Goal: Information Seeking & Learning: Find specific fact

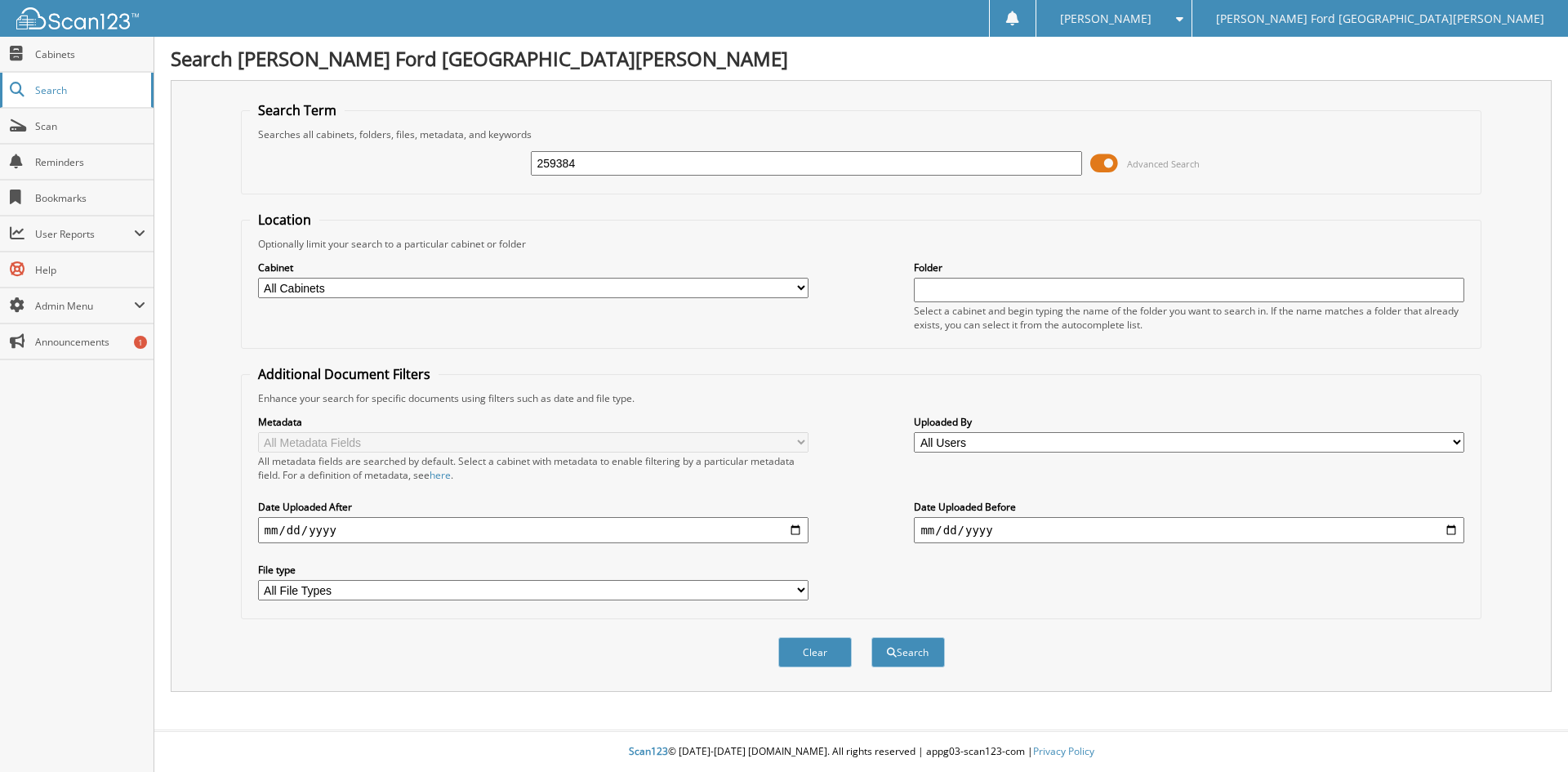
type input "259384"
click at [872, 637] on button "Search" at bounding box center [908, 652] width 74 height 30
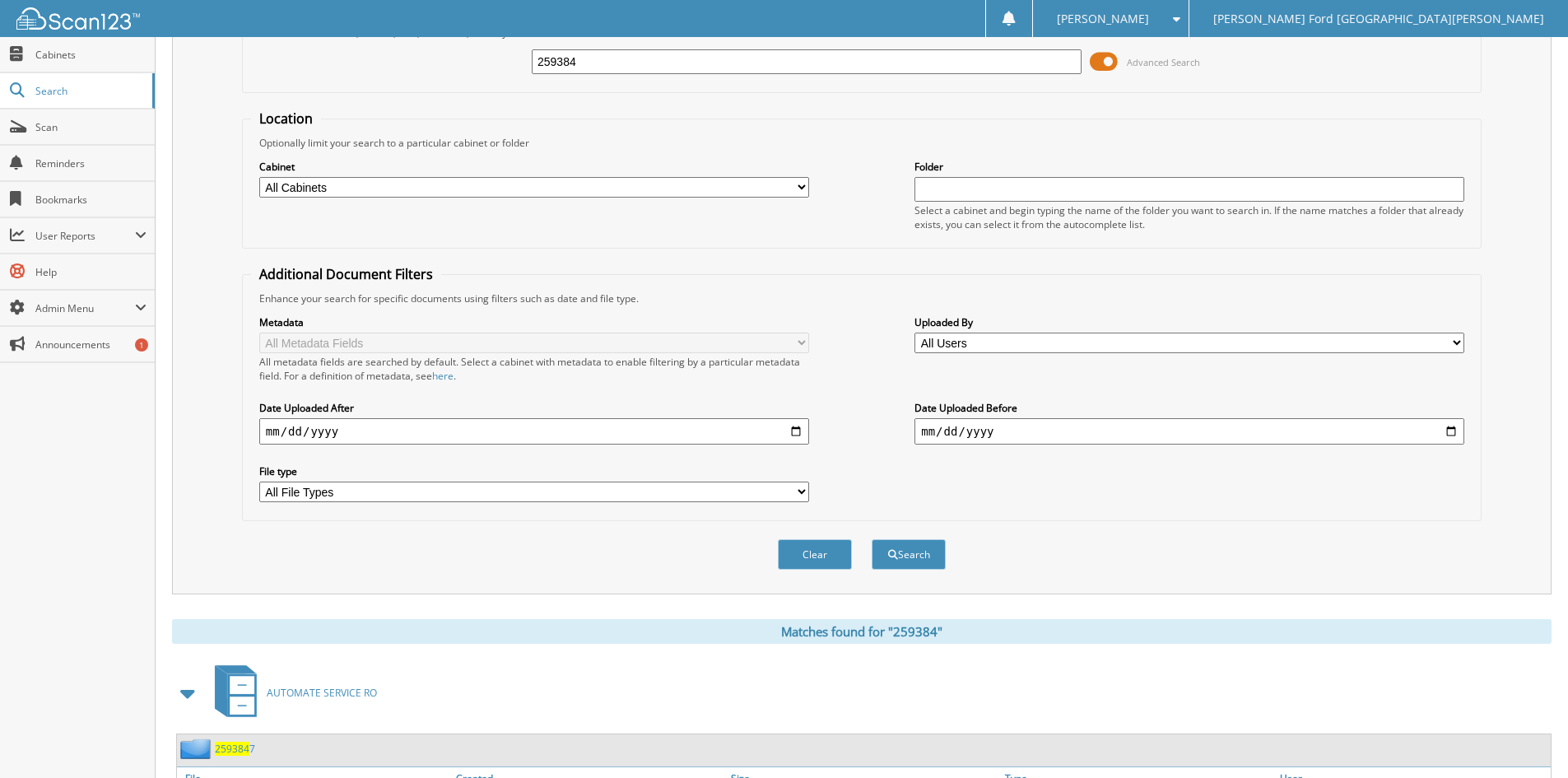
scroll to position [83, 0]
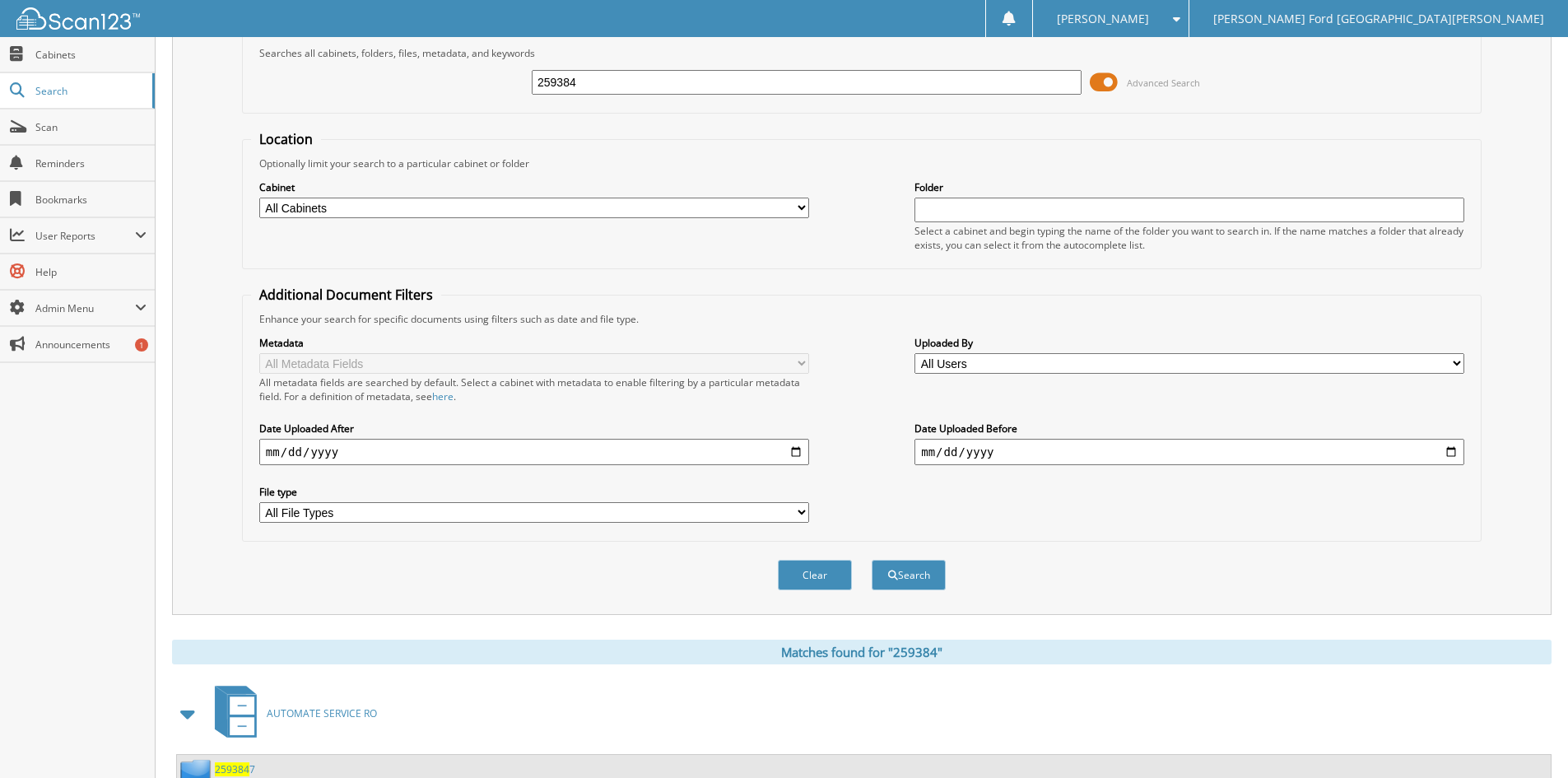
click at [613, 80] on input "259384" at bounding box center [807, 82] width 550 height 25
type input "2593834"
click at [872, 560] on button "Search" at bounding box center [909, 574] width 74 height 30
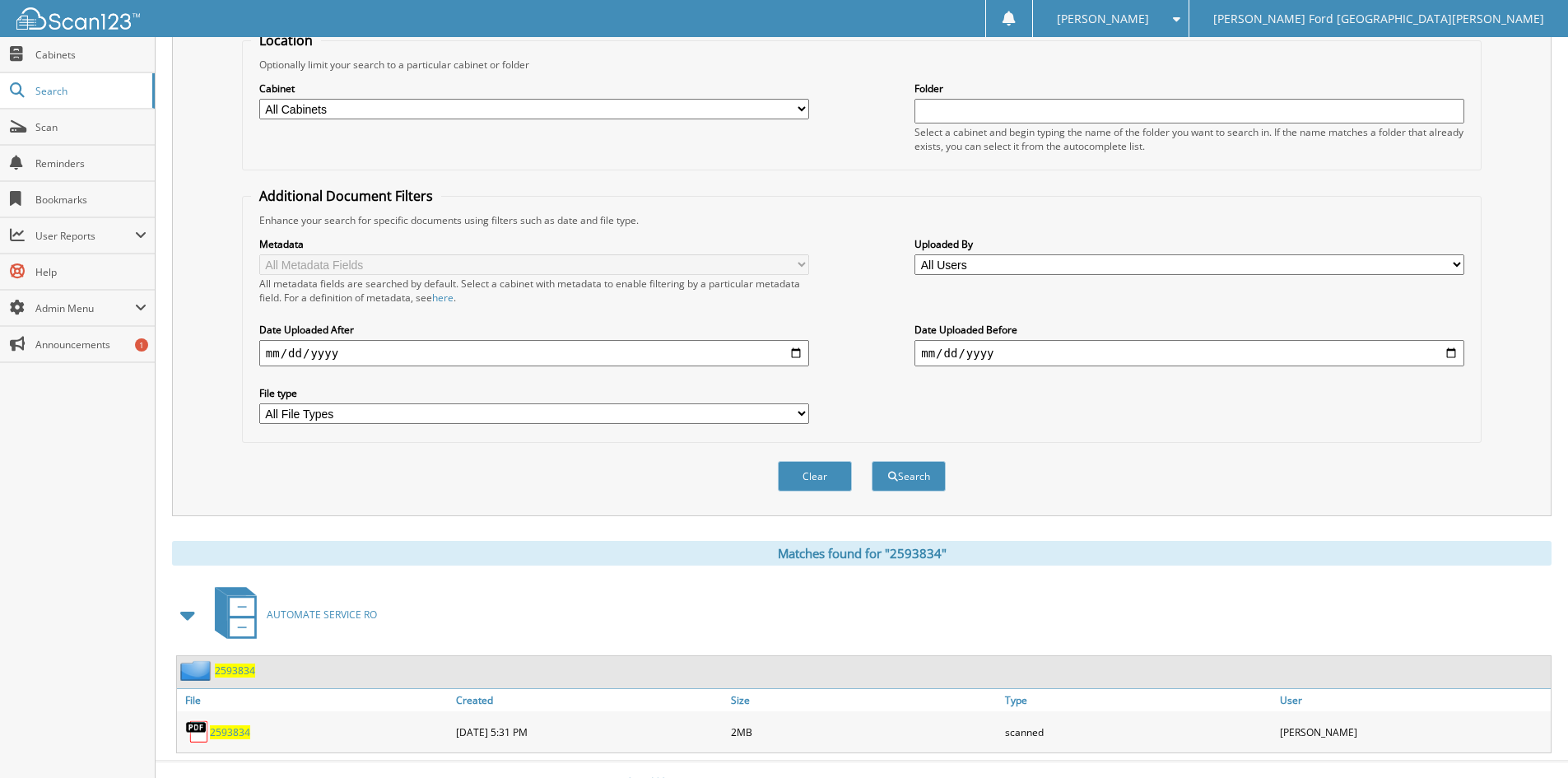
scroll to position [206, 0]
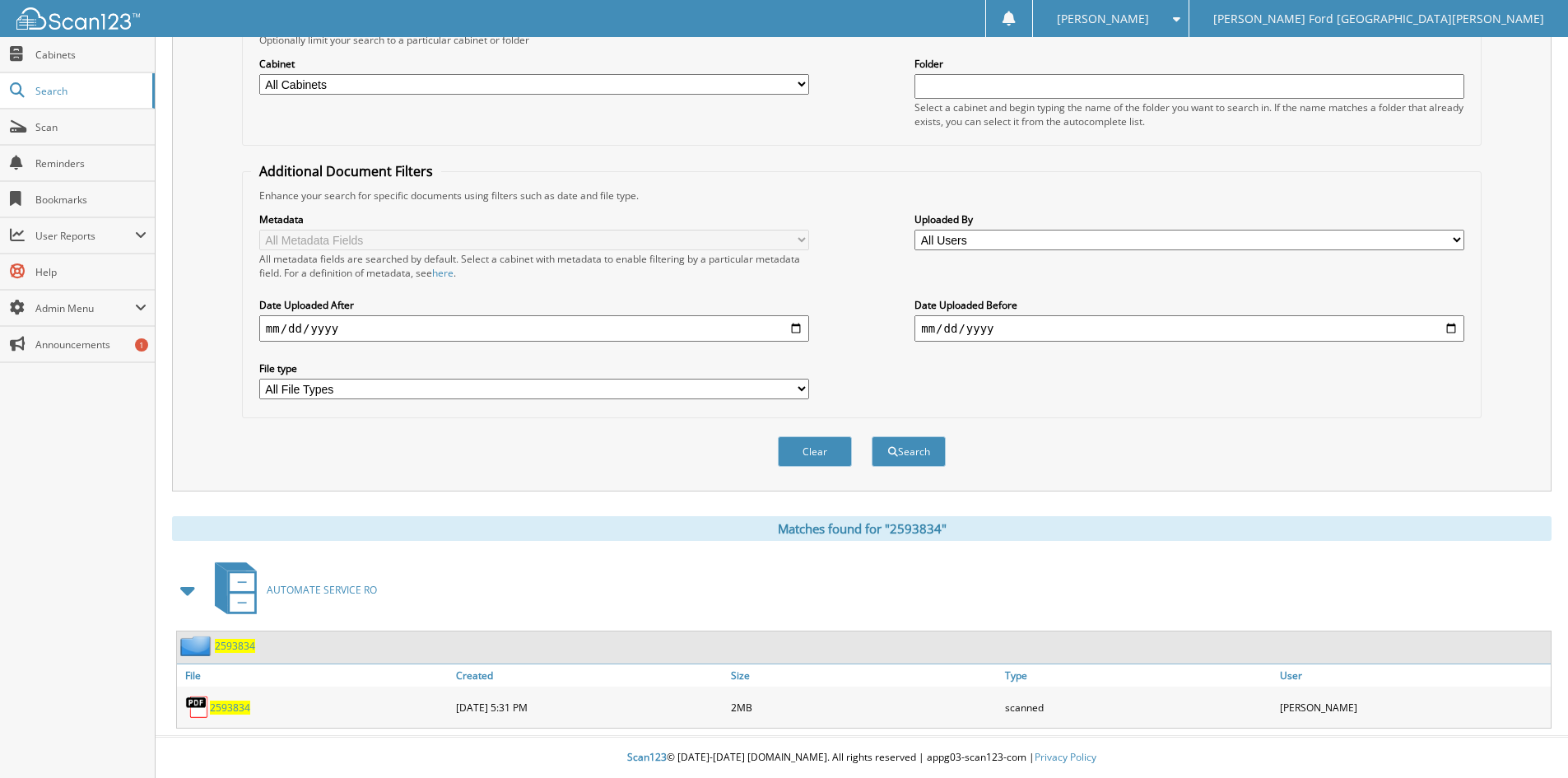
click at [239, 705] on span "2593834" at bounding box center [230, 707] width 40 height 14
